Goal: Transaction & Acquisition: Purchase product/service

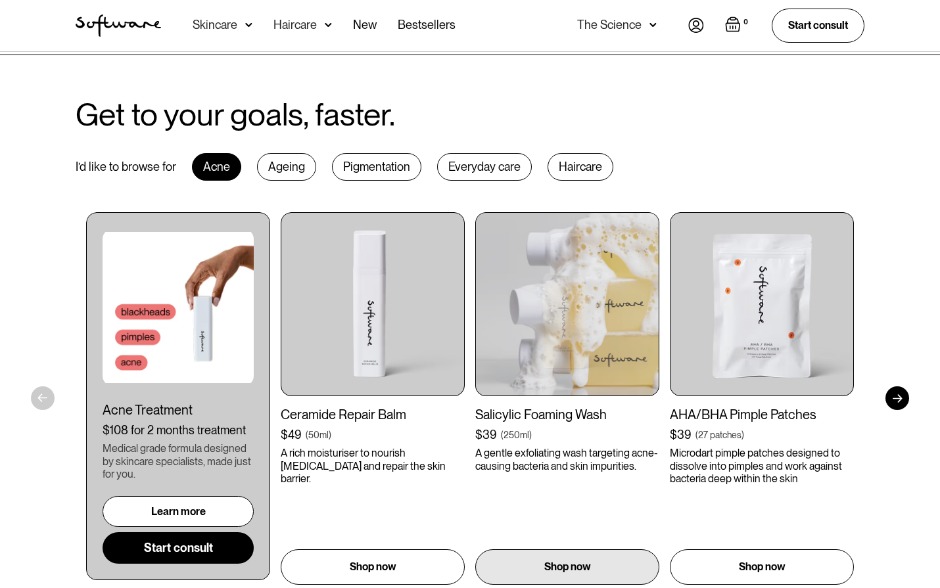
scroll to position [723, 0]
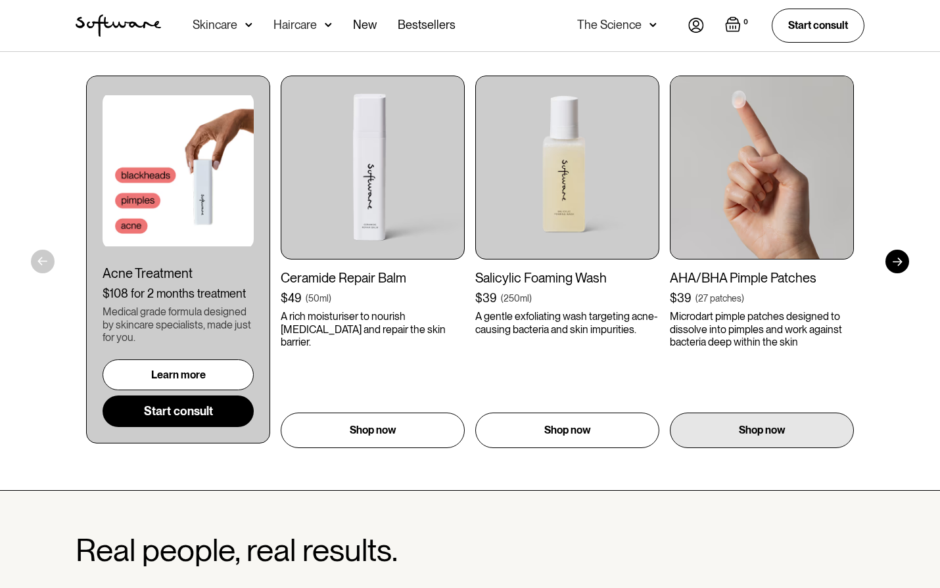
click at [756, 207] on img at bounding box center [762, 168] width 184 height 184
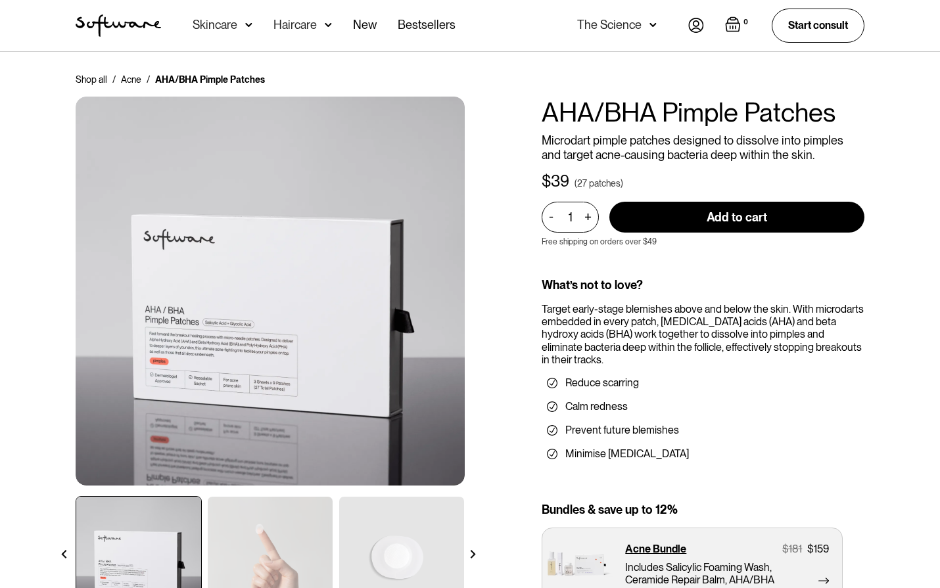
click at [589, 499] on div "+" at bounding box center [587, 506] width 14 height 15
type input "2"
click at [644, 214] on input "Add to cart" at bounding box center [736, 217] width 255 height 31
type input "Add to cart"
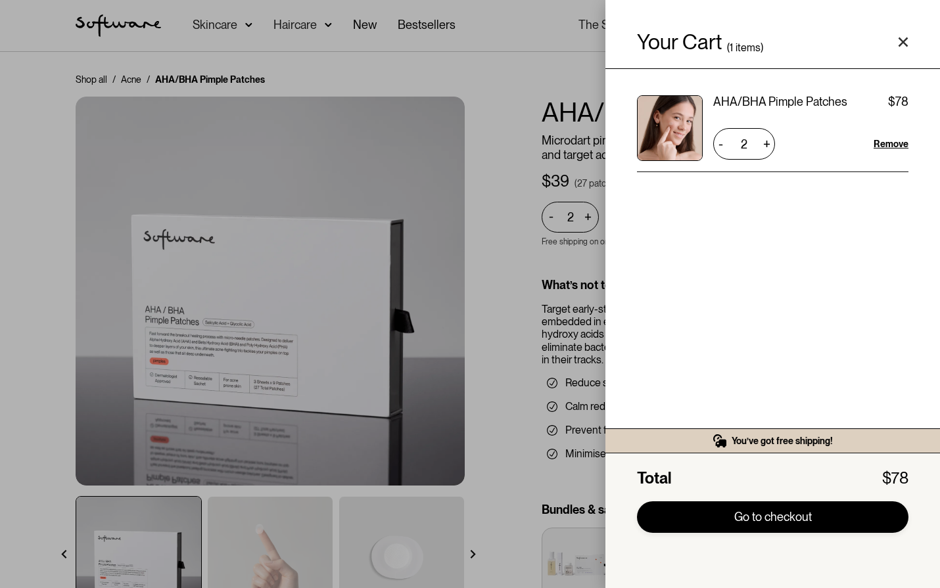
click at [802, 520] on link "Go to checkout" at bounding box center [772, 517] width 271 height 32
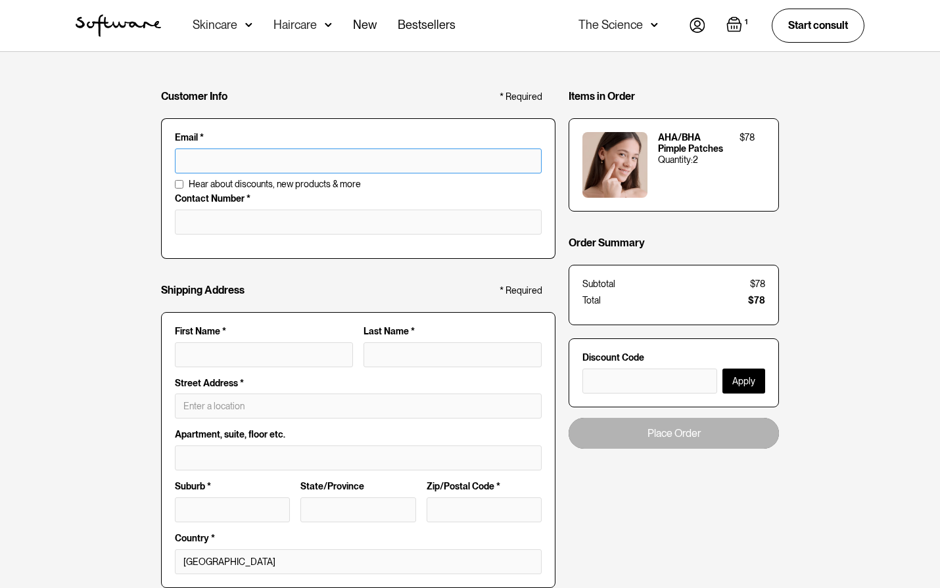
click at [262, 159] on input "text" at bounding box center [358, 161] width 367 height 25
type input "anisalamov04@gmail.com"
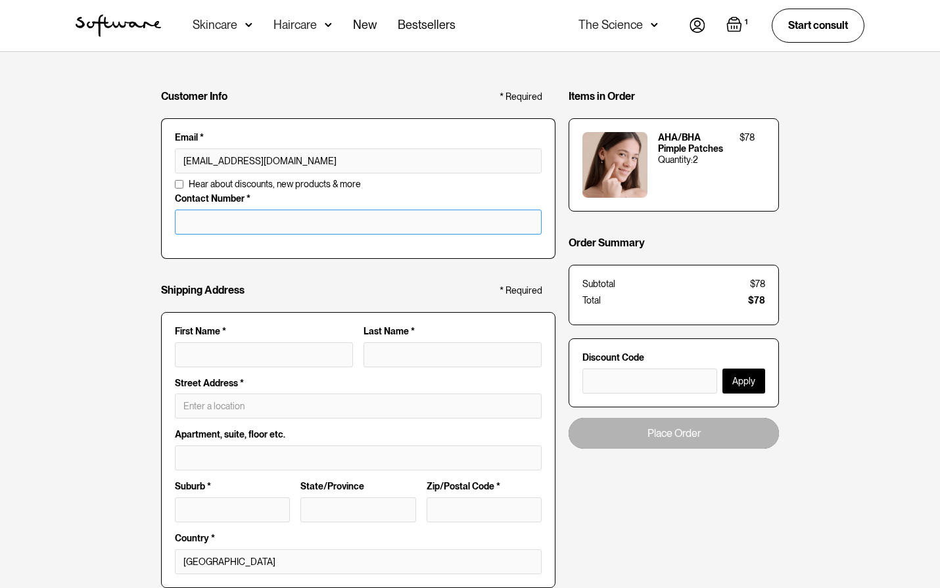
click at [261, 212] on input "tel" at bounding box center [358, 222] width 367 height 25
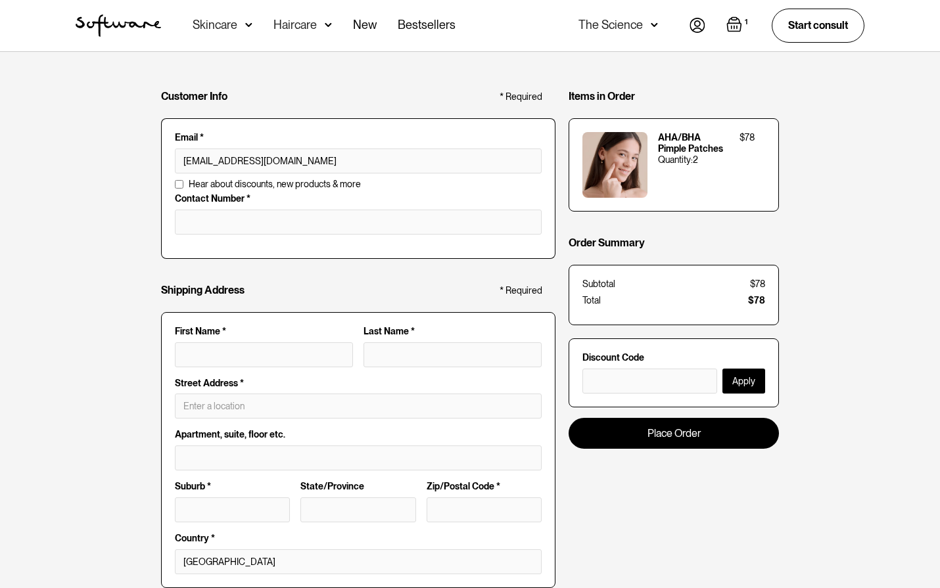
drag, startPoint x: 133, startPoint y: 227, endPoint x: 222, endPoint y: 278, distance: 103.0
click at [135, 228] on div "Customer Info * Required Email * anisalamov04@gmail.com Email is invalid Additi…" at bounding box center [470, 506] width 940 height 908
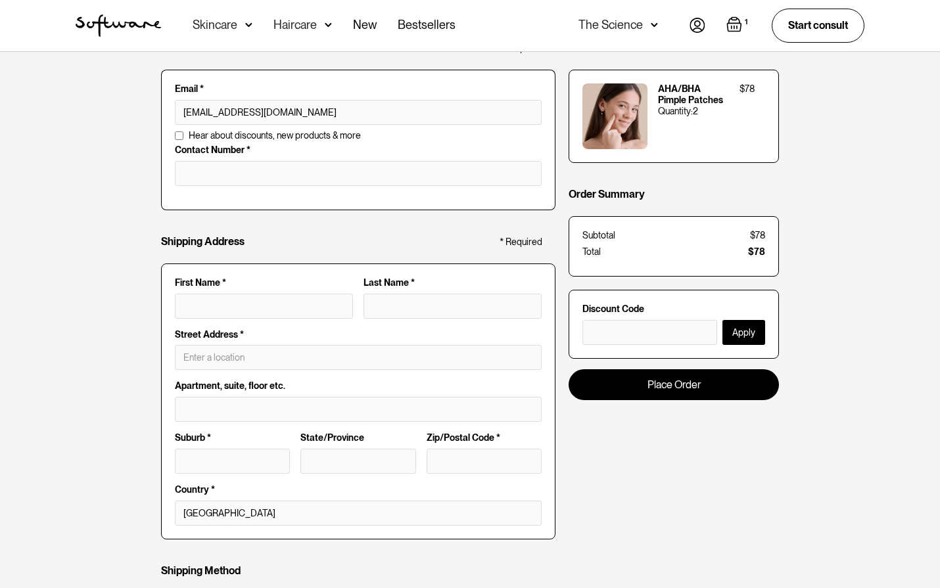
scroll to position [66, 0]
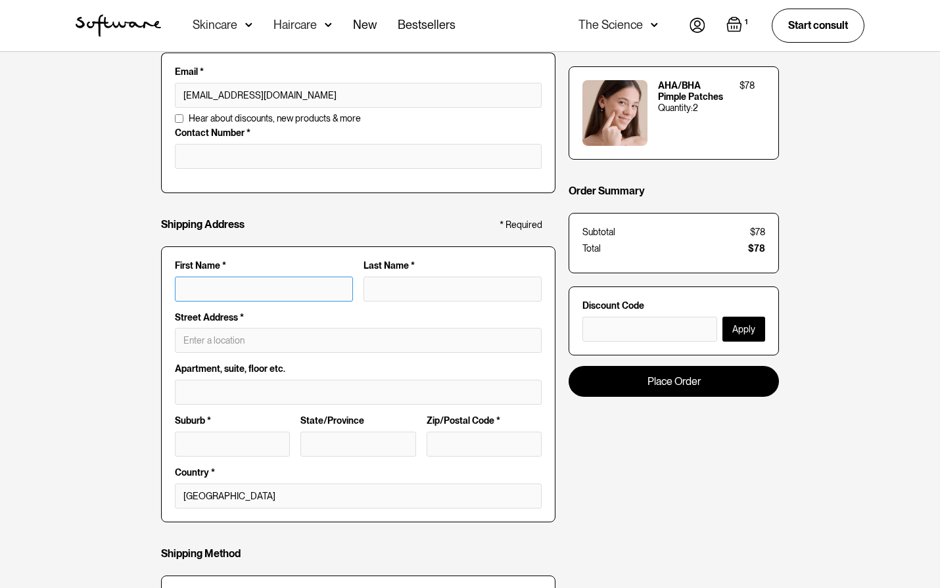
click at [231, 290] on input "First Name *" at bounding box center [264, 289] width 178 height 25
type input "A"
type input "AN"
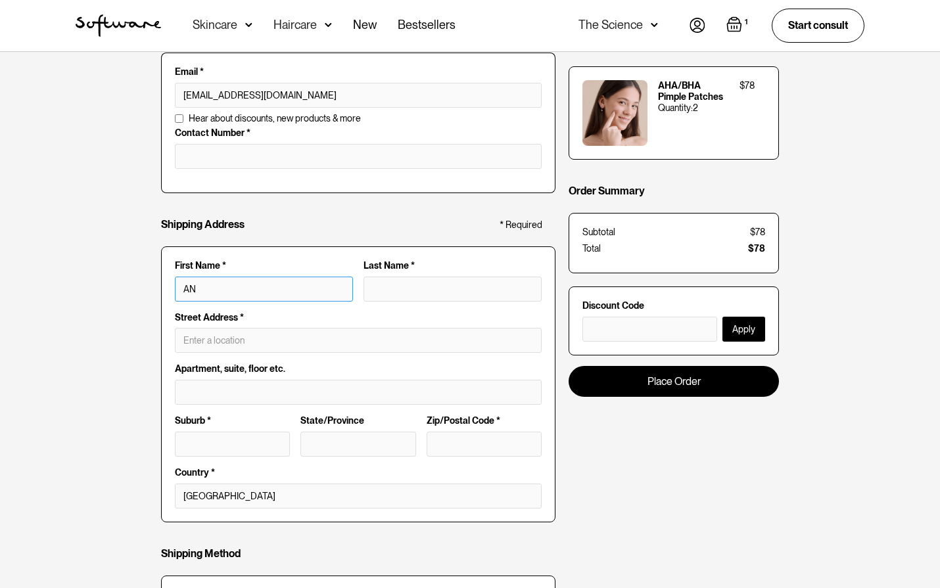
type input "ANI"
type input "ANIS"
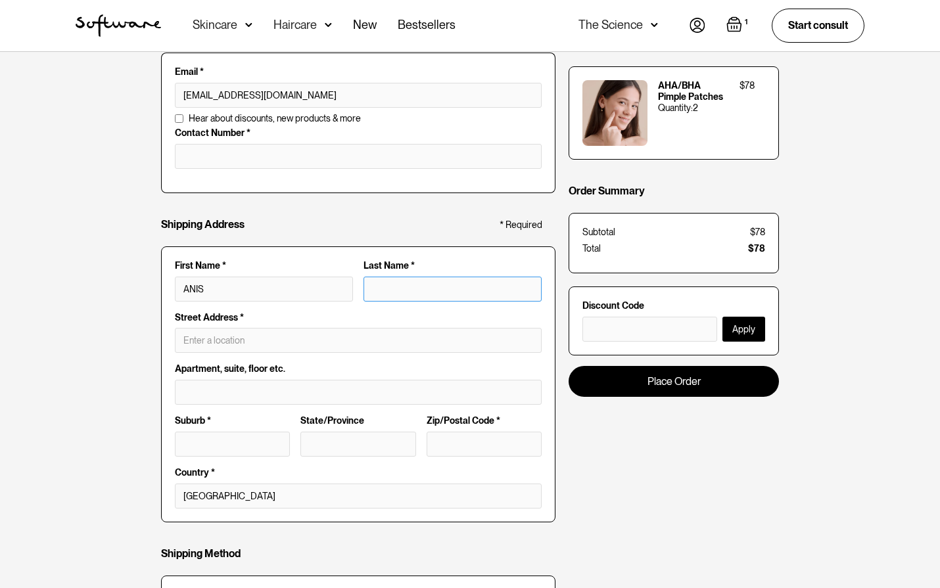
type input "A"
type input "ANIS A"
type input "AL"
type input "ANIS AL"
type input "ALA"
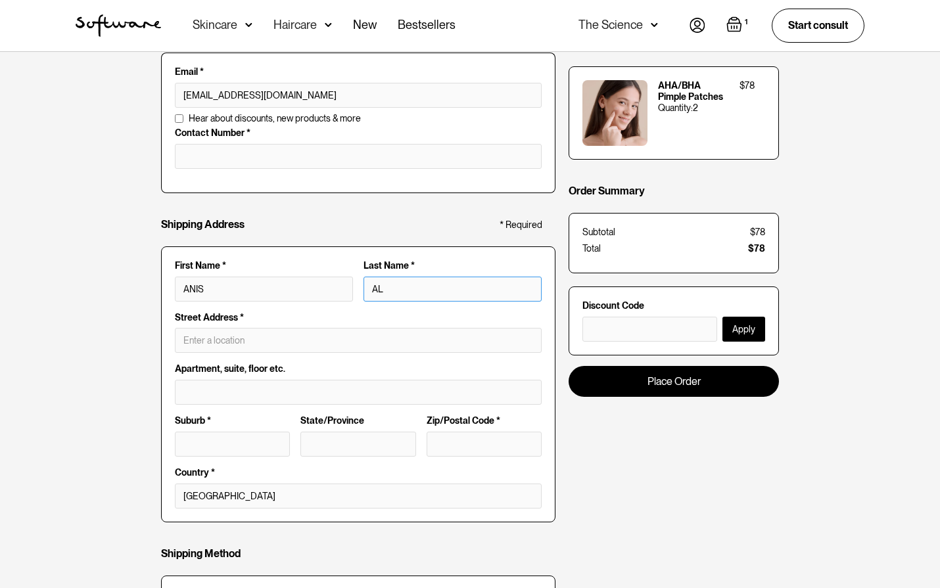
type input "ANIS ALA"
type input "ALAM"
type input "ANIS ALAM"
type input "ALAMO"
type input "ANIS ALAMO"
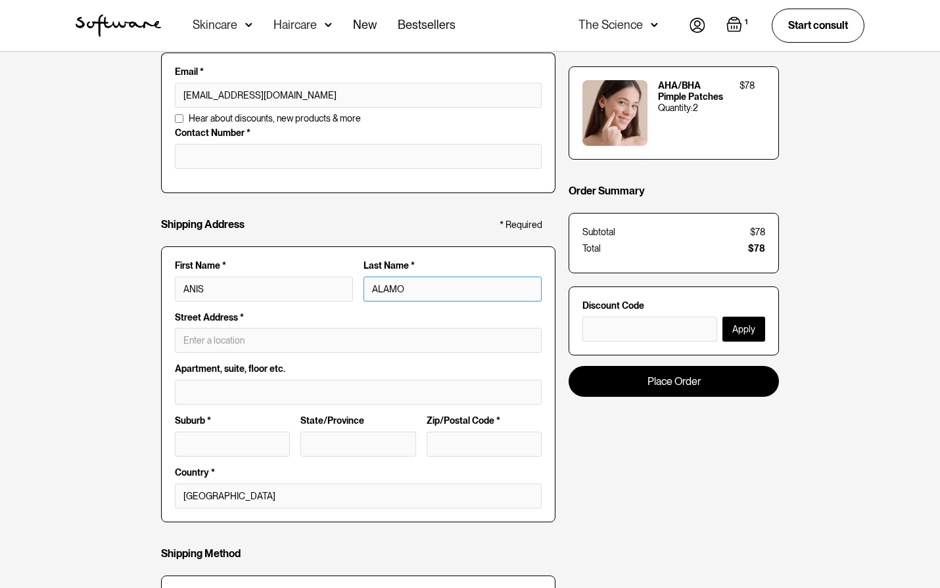
type input "ALAMOV"
type input "ANIS ALAMOV"
type input "ALAMOV"
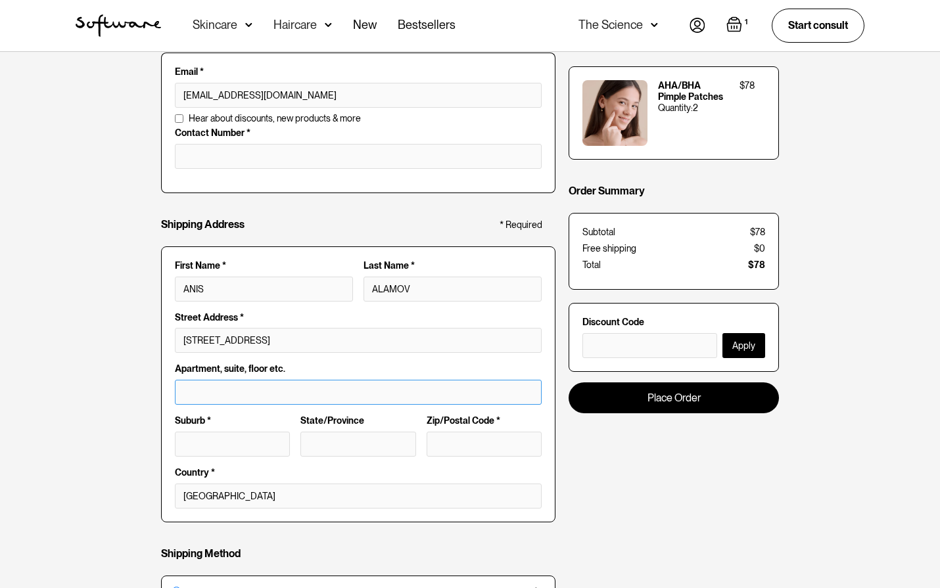
type input "38 Nutleys Creek Rd"
type input "Bermagui"
type input "NSW"
type input "2546"
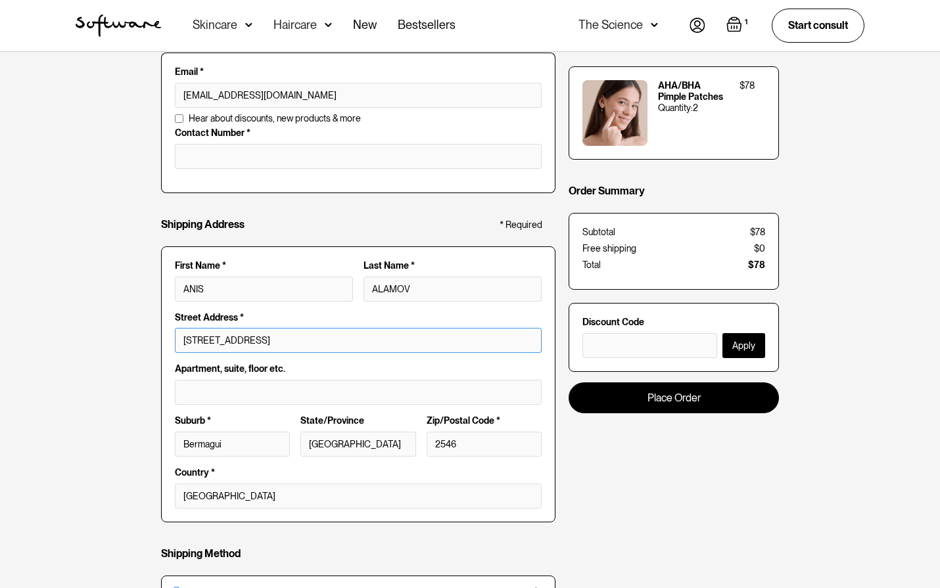
click at [305, 347] on input "38 Nutleys Creek Rd" at bounding box center [358, 340] width 367 height 25
drag, startPoint x: 305, startPoint y: 347, endPoint x: 272, endPoint y: 355, distance: 33.8
click at [68, 353] on div "Customer Info * Required Email * anisalamov04@gmail.com Email is invalid Additi…" at bounding box center [470, 408] width 940 height 844
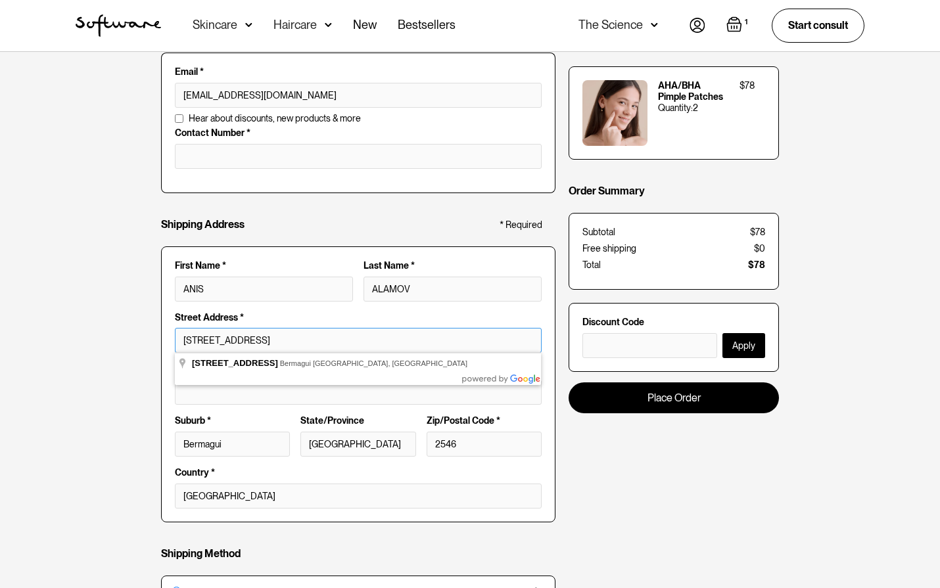
click at [237, 342] on input "38 Nutleys Creek Rd" at bounding box center [358, 340] width 367 height 25
drag, startPoint x: 237, startPoint y: 342, endPoint x: 375, endPoint y: 345, distance: 138.7
click at [348, 350] on input "38 Nutleys Creek Rd" at bounding box center [358, 340] width 367 height 25
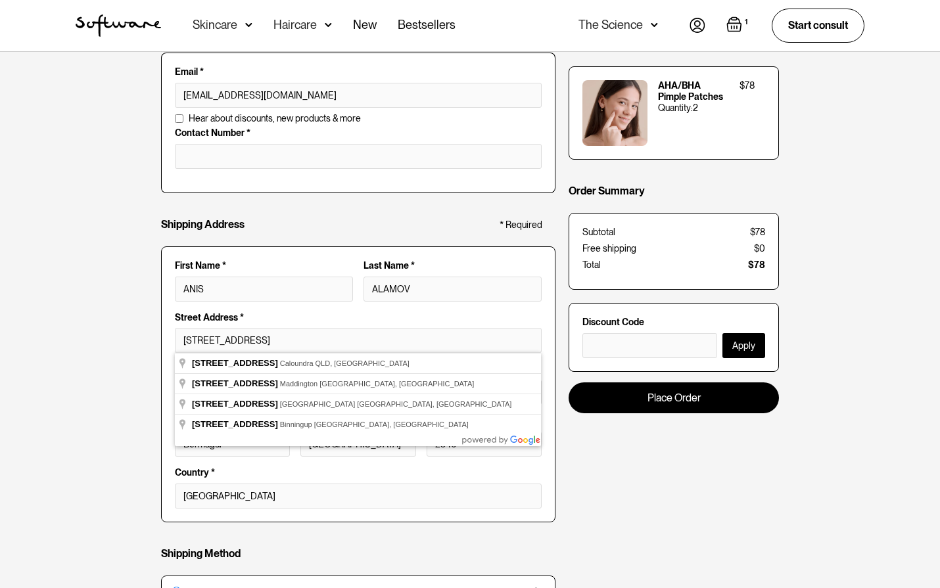
click at [396, 322] on fieldset "First Name * ANIS Last Name * ALAMOV Full Name * ANIS ALAMOV Street Address * 3…" at bounding box center [358, 384] width 394 height 276
click at [365, 349] on input "38 Nutley AVE" at bounding box center [358, 340] width 367 height 25
type input "38 Nutley Avenue"
type input "Nutley"
type input "NJ"
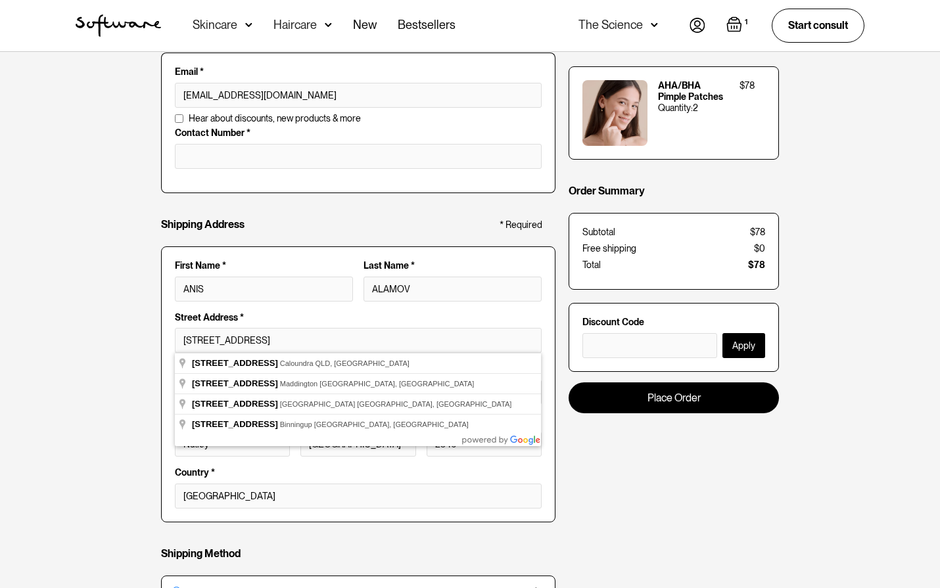
type input "07110"
drag, startPoint x: 109, startPoint y: 388, endPoint x: 117, endPoint y: 384, distance: 8.8
click at [110, 388] on div "Customer Info * Required Email * anisalamov04@gmail.com Email is invalid Additi…" at bounding box center [470, 408] width 940 height 844
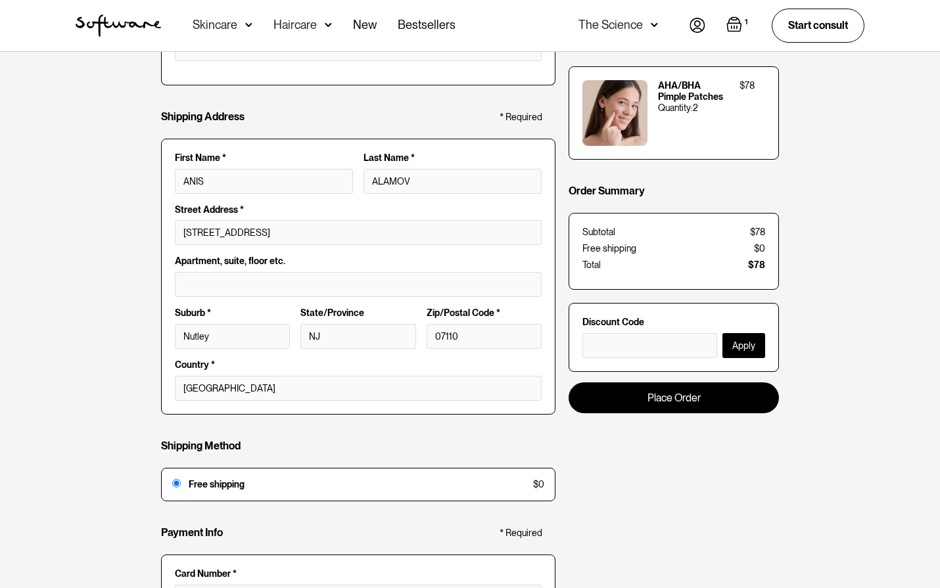
scroll to position [0, 0]
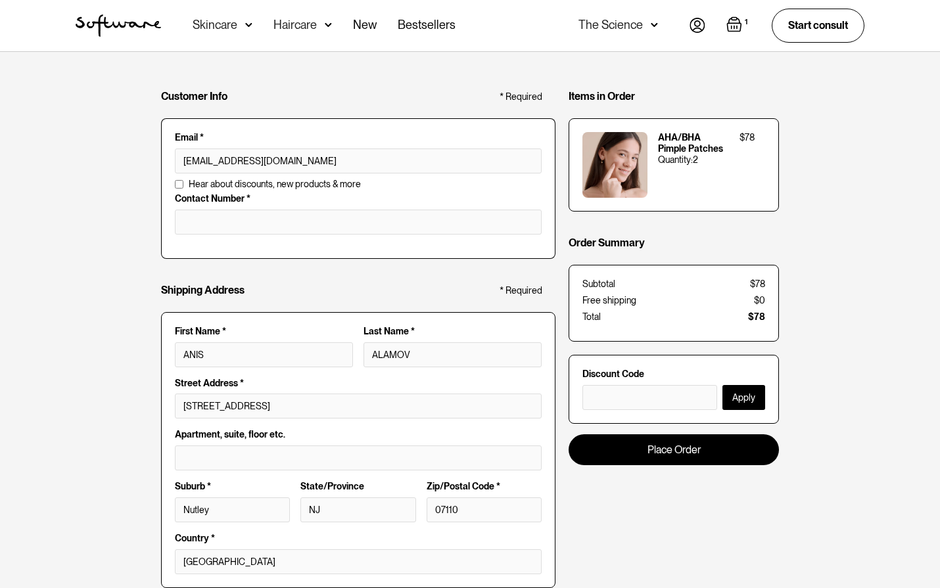
click at [131, 35] on img "home" at bounding box center [118, 25] width 85 height 22
